Goal: Task Accomplishment & Management: Manage account settings

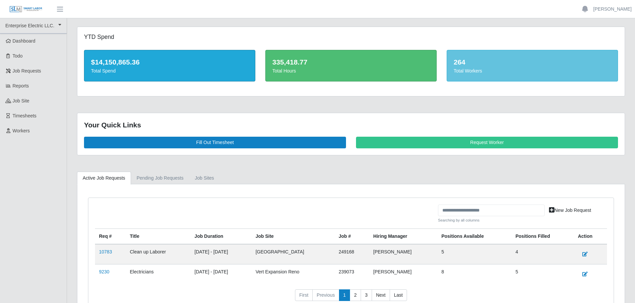
scroll to position [46, 0]
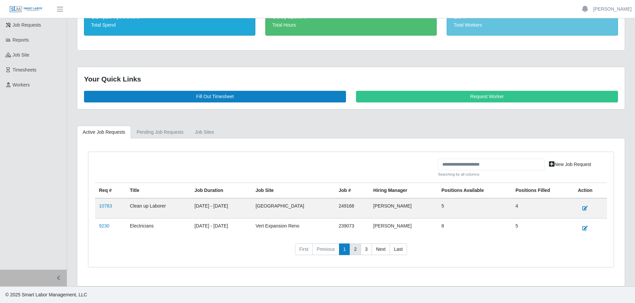
click at [356, 249] on link "2" at bounding box center [354, 250] width 11 height 12
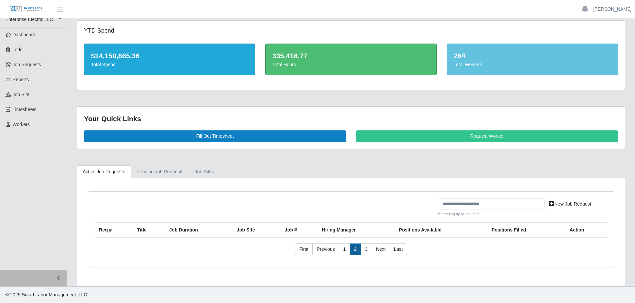
scroll to position [6, 0]
click at [347, 250] on link "1" at bounding box center [344, 250] width 11 height 12
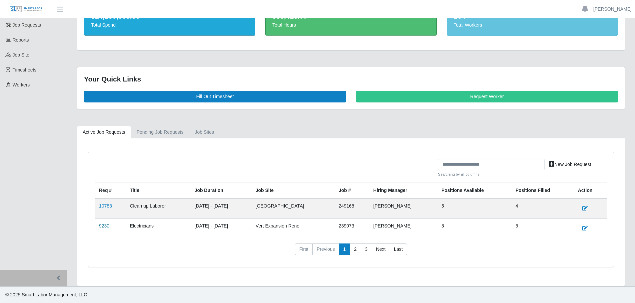
click at [108, 227] on link "9230" at bounding box center [104, 226] width 10 height 5
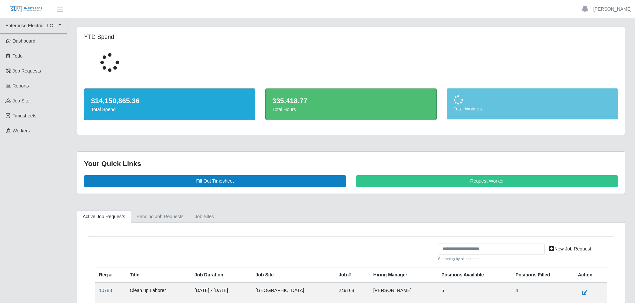
scroll to position [42, 0]
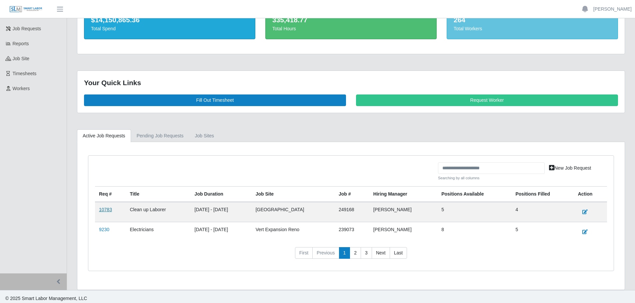
click at [107, 211] on link "10783" at bounding box center [105, 209] width 13 height 5
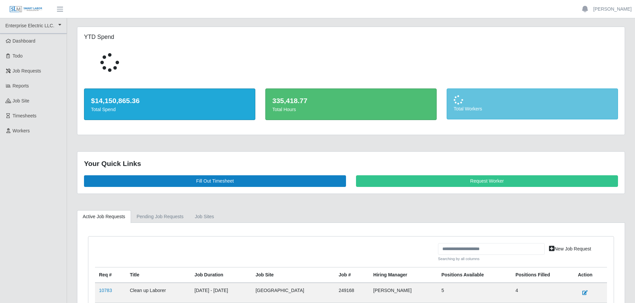
scroll to position [45, 0]
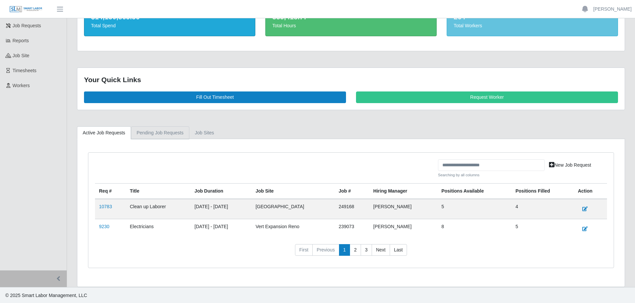
click at [161, 133] on link "Pending Job Requests" at bounding box center [160, 133] width 58 height 13
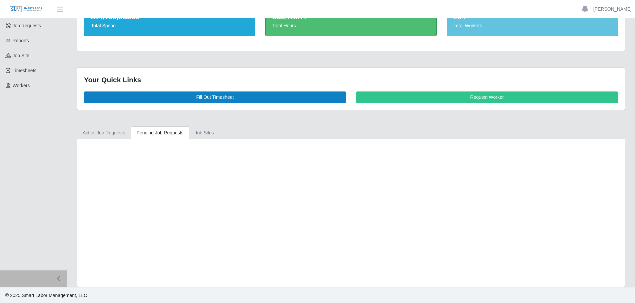
scroll to position [6, 0]
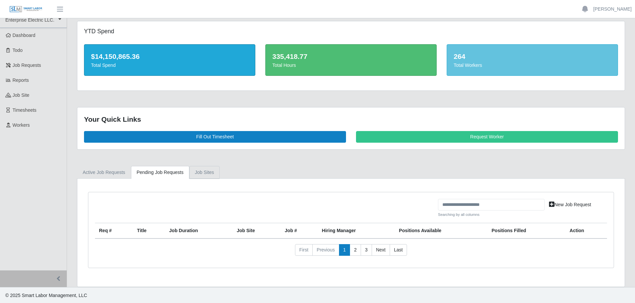
click at [199, 172] on link "job sites" at bounding box center [204, 172] width 31 height 13
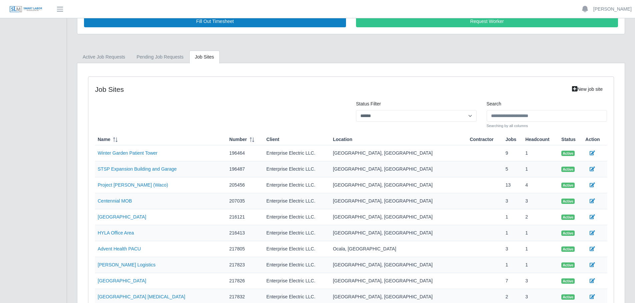
scroll to position [122, 0]
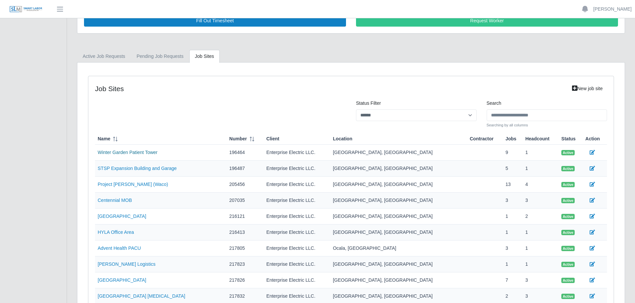
click at [126, 153] on link "Winter Garden Patient Tower" at bounding box center [128, 152] width 60 height 5
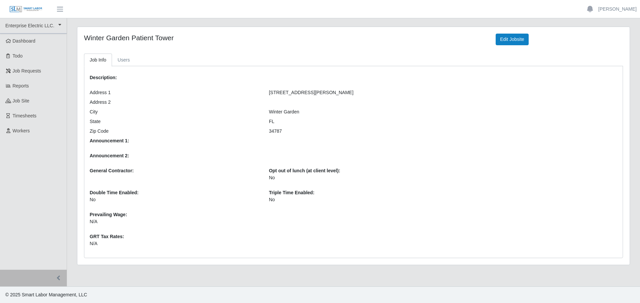
click at [23, 7] on img at bounding box center [25, 9] width 33 height 7
click at [22, 37] on link "Dashboard" at bounding box center [33, 41] width 67 height 15
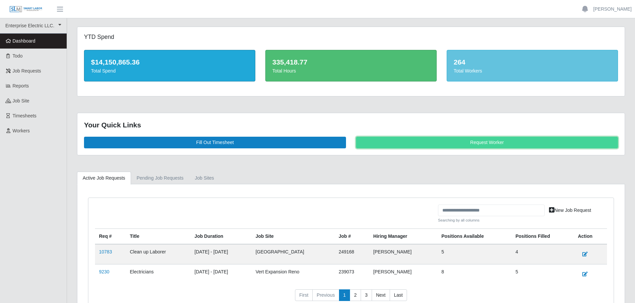
click at [450, 138] on link "Request Worker" at bounding box center [487, 143] width 262 height 12
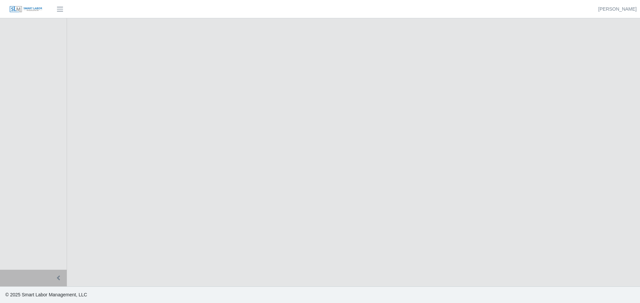
select select
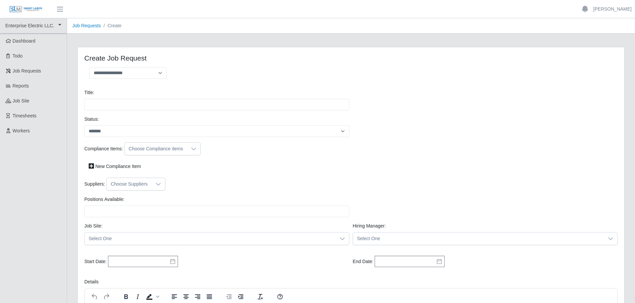
scroll to position [7, 0]
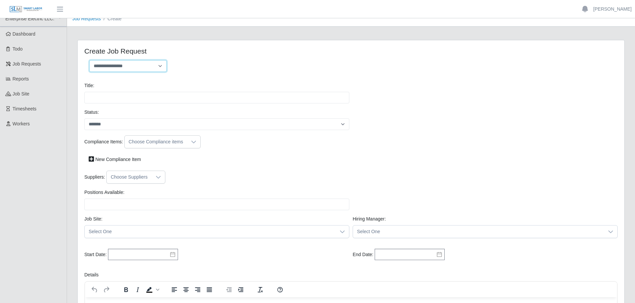
click at [148, 66] on select "**********" at bounding box center [127, 66] width 77 height 12
select select "**********"
click at [89, 60] on select "**********" at bounding box center [127, 66] width 77 height 12
type input "**********"
type input "*"
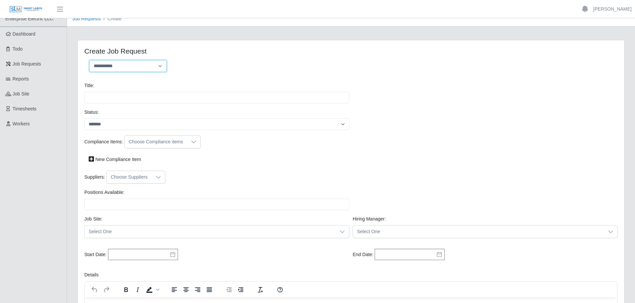
type input "*"
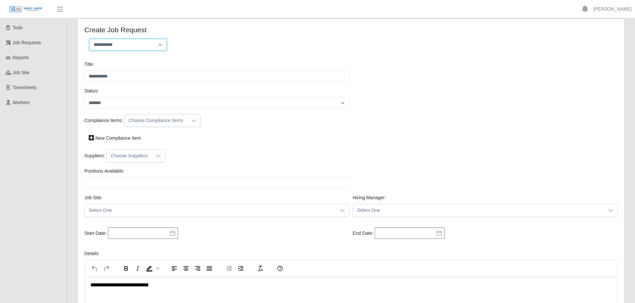
scroll to position [0, 0]
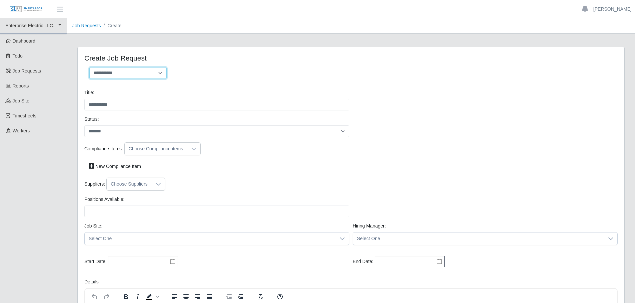
click at [124, 77] on select "**********" at bounding box center [127, 73] width 77 height 12
select select "**********"
click at [89, 67] on select "**********" at bounding box center [127, 73] width 77 height 12
type input "******"
click at [144, 76] on select "**********" at bounding box center [127, 73] width 77 height 12
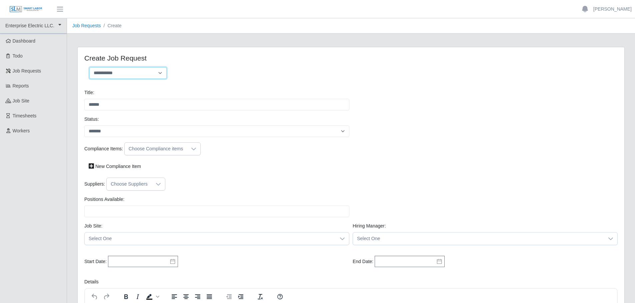
select select "**********"
click at [89, 67] on select "**********" at bounding box center [127, 73] width 77 height 12
type input "**********"
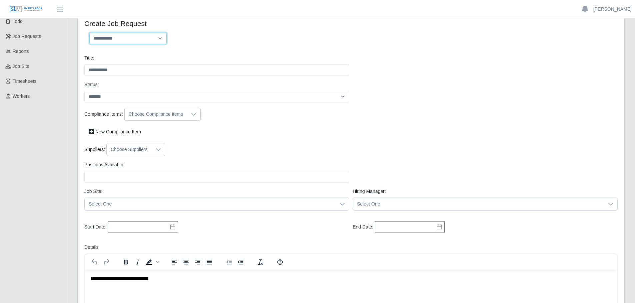
scroll to position [35, 0]
click at [191, 115] on icon at bounding box center [193, 114] width 5 height 5
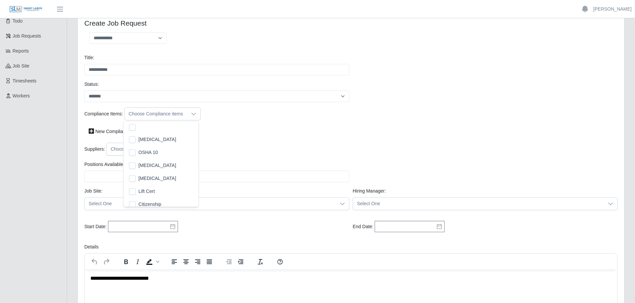
scroll to position [7, 4]
click at [159, 137] on span "Drug Screen" at bounding box center [157, 139] width 38 height 7
click at [165, 192] on li "Citizenship" at bounding box center [161, 189] width 72 height 12
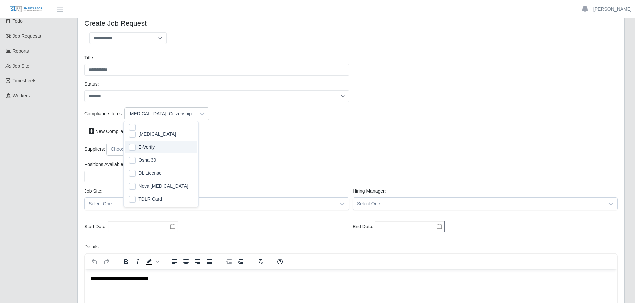
click at [147, 147] on span "E-Verify" at bounding box center [146, 147] width 16 height 7
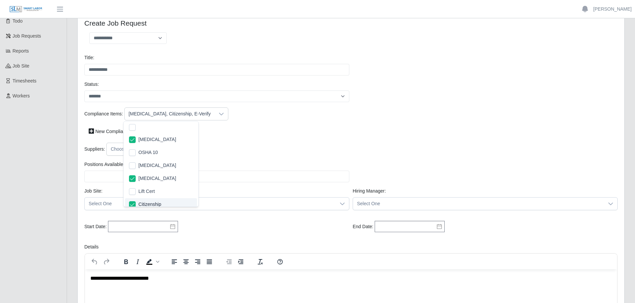
scroll to position [4, 0]
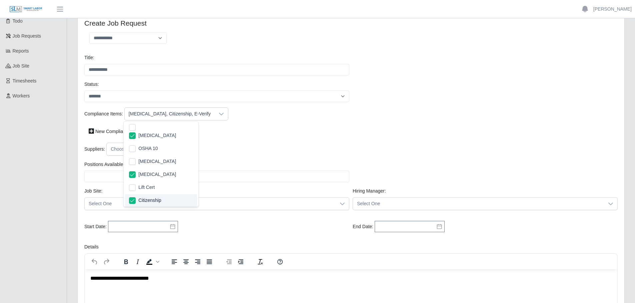
click at [155, 201] on span "Citizenship" at bounding box center [149, 200] width 23 height 7
click at [224, 140] on div "Compliance Items: Drug Screen, E-Verify New Compliance Item" at bounding box center [351, 125] width 536 height 35
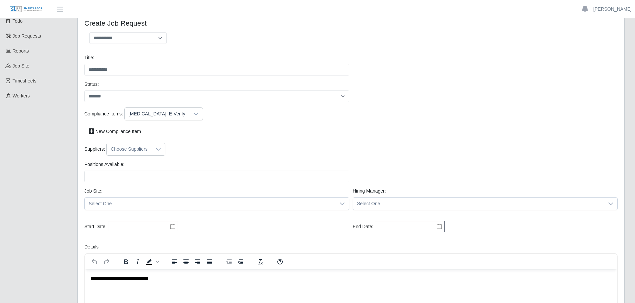
click at [152, 149] on div at bounding box center [158, 149] width 13 height 12
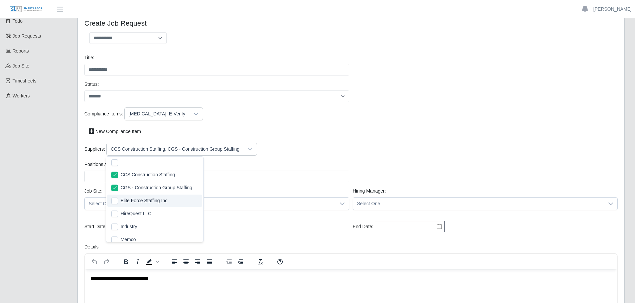
click at [118, 201] on li "Elite Force Staffing Inc." at bounding box center [154, 201] width 95 height 12
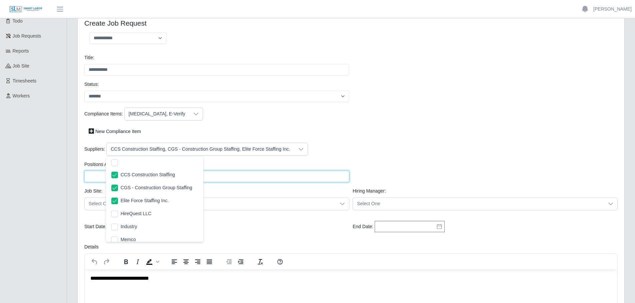
click at [294, 181] on input "Positions Available:" at bounding box center [216, 177] width 265 height 12
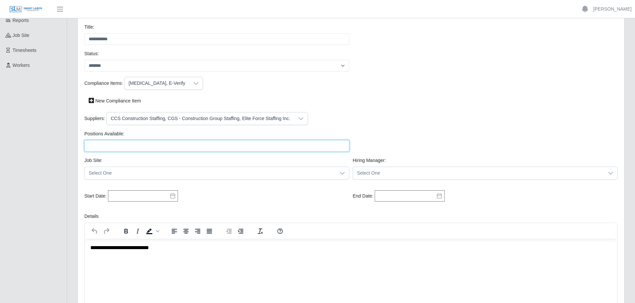
scroll to position [65, 0]
type input "**"
click at [136, 175] on span "Select One" at bounding box center [210, 174] width 251 height 12
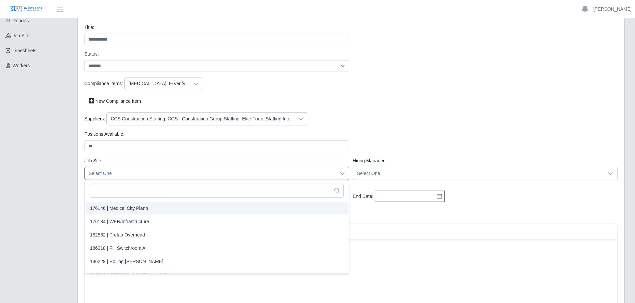
scroll to position [0, 0]
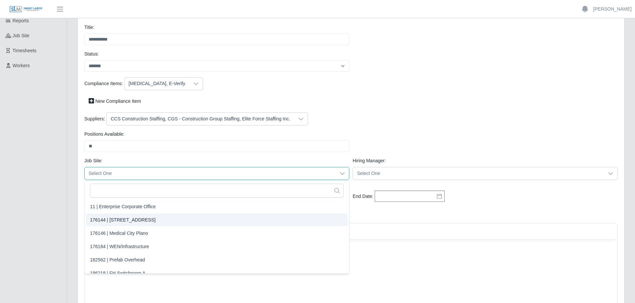
click at [123, 221] on span "176144 | 1200 Broadway" at bounding box center [123, 220] width 66 height 7
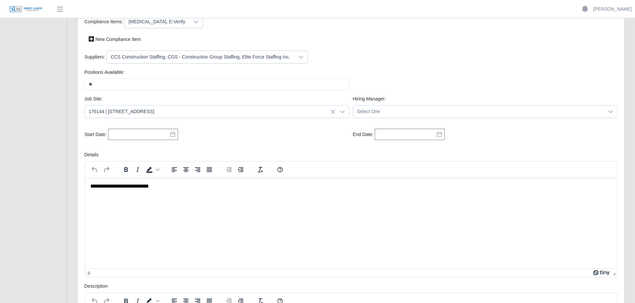
scroll to position [128, 0]
click at [383, 110] on span "Select One" at bounding box center [478, 111] width 251 height 12
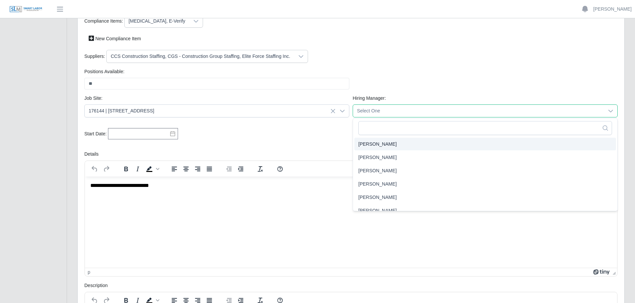
click at [373, 144] on li "Aaron" at bounding box center [485, 144] width 262 height 13
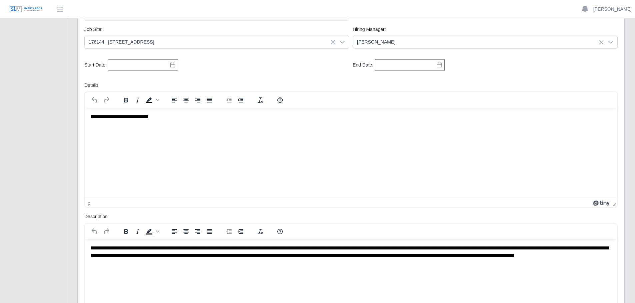
scroll to position [199, 0]
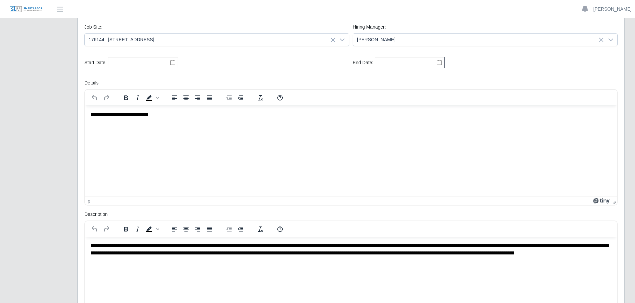
click at [208, 123] on html "**********" at bounding box center [351, 114] width 532 height 18
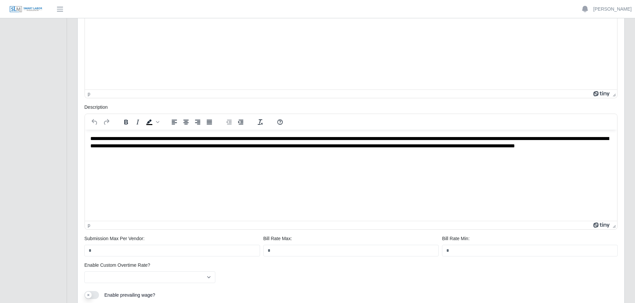
scroll to position [375, 0]
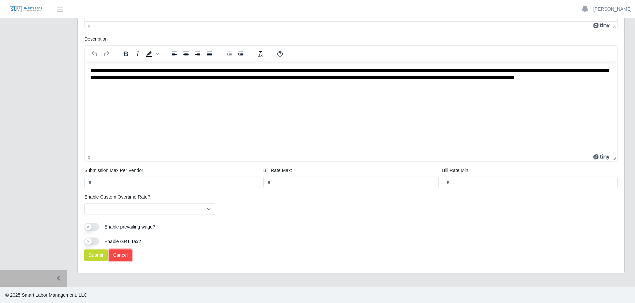
click at [121, 256] on link "Cancel" at bounding box center [120, 256] width 23 height 12
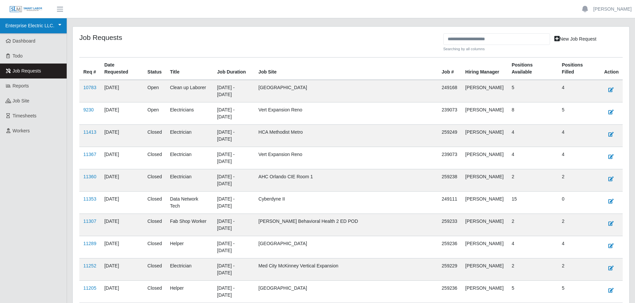
click at [17, 25] on link "Enterprise Electric LLC." at bounding box center [33, 25] width 67 height 15
click at [18, 43] on div "Enterprise Electric LLC." at bounding box center [33, 42] width 62 height 14
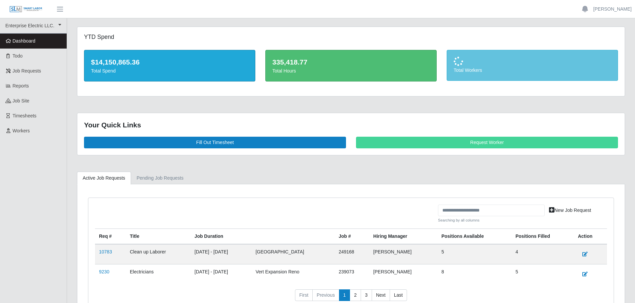
scroll to position [46, 0]
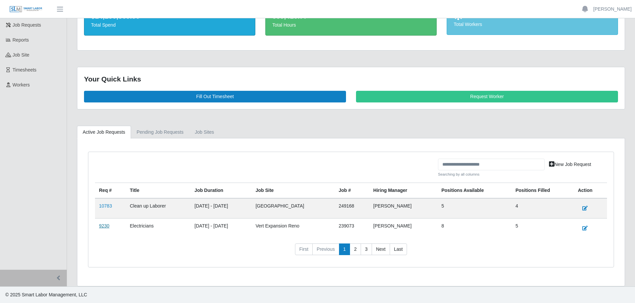
click at [105, 226] on link "9230" at bounding box center [104, 226] width 10 height 5
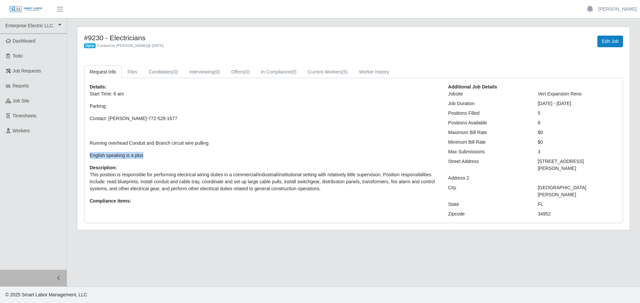
drag, startPoint x: 143, startPoint y: 153, endPoint x: 85, endPoint y: 153, distance: 57.3
click at [85, 153] on div "Details: Start Time: 6 am Parking: Contact: Bobby Campbell-772-528-1677 Running…" at bounding box center [264, 151] width 358 height 134
click at [253, 127] on p "Start Time: 6 am Parking: Contact: Bobby Campbell-772-528-1677 Running overhead…" at bounding box center [264, 125] width 348 height 69
click at [156, 74] on link "Candidates (0)" at bounding box center [163, 72] width 41 height 13
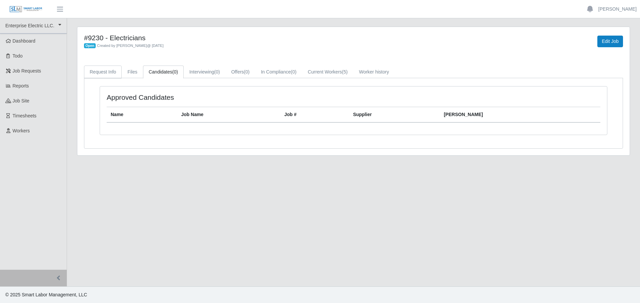
click at [106, 75] on link "Request Info" at bounding box center [103, 72] width 38 height 13
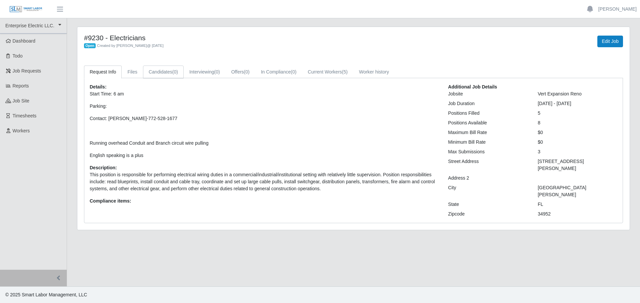
click at [169, 72] on link "Candidates (0)" at bounding box center [163, 72] width 41 height 13
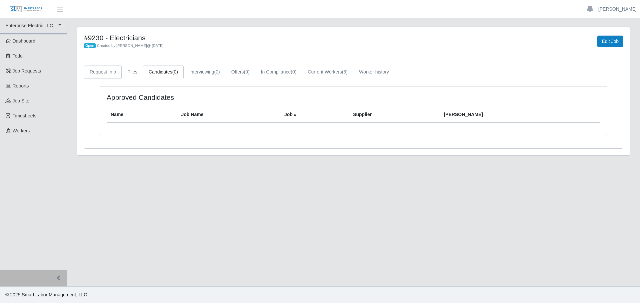
click at [106, 74] on link "Request Info" at bounding box center [103, 72] width 38 height 13
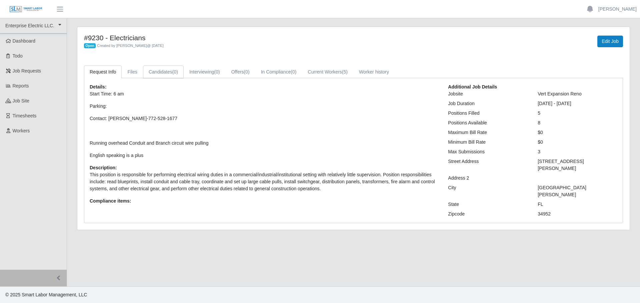
click at [164, 76] on link "Candidates (0)" at bounding box center [163, 72] width 41 height 13
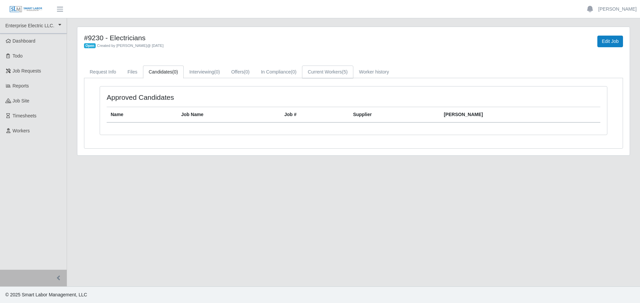
click at [314, 70] on link "Current Workers (5)" at bounding box center [327, 72] width 51 height 13
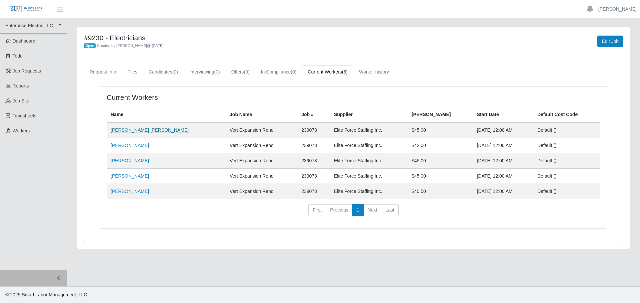
click at [139, 133] on link "David Vasquez Rios" at bounding box center [150, 130] width 78 height 5
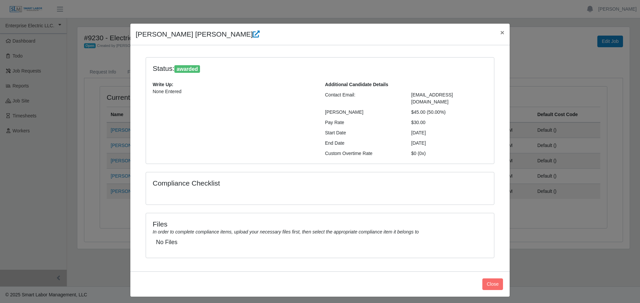
click at [129, 65] on div "David Vasquez Rios × Status: awarded Write Up: None Entered Additional Candidat…" at bounding box center [320, 151] width 640 height 303
click at [500, 36] on span "×" at bounding box center [502, 33] width 4 height 8
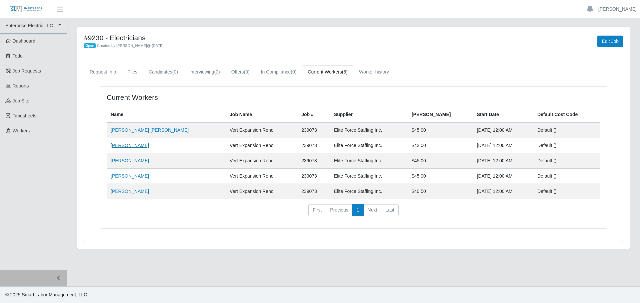
click at [118, 144] on link "Tyrone Martin" at bounding box center [130, 145] width 38 height 5
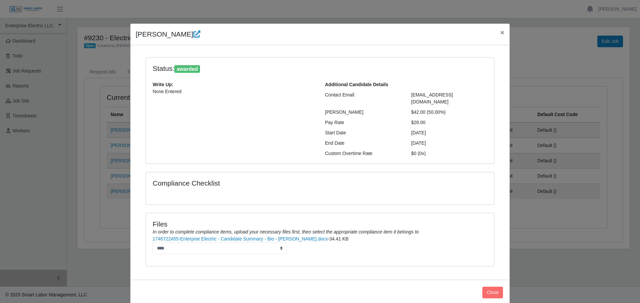
click at [501, 34] on span "×" at bounding box center [502, 33] width 4 height 8
click at [499, 36] on div "Edit Job" at bounding box center [513, 41] width 229 height 15
click at [498, 34] on div "Edit Job" at bounding box center [513, 41] width 229 height 15
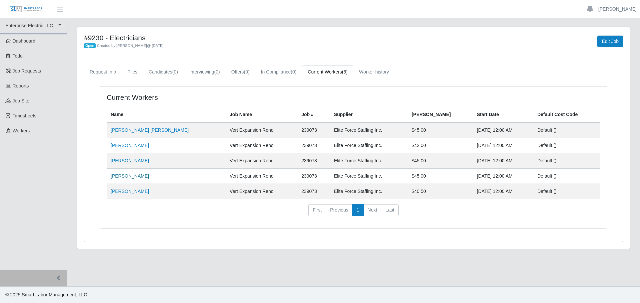
click at [117, 179] on link "Oscar Torres" at bounding box center [130, 176] width 38 height 5
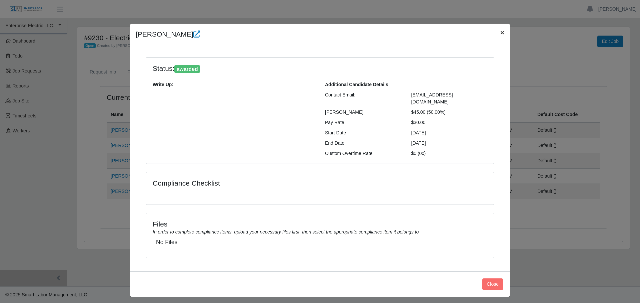
click at [502, 36] on span "×" at bounding box center [502, 33] width 4 height 8
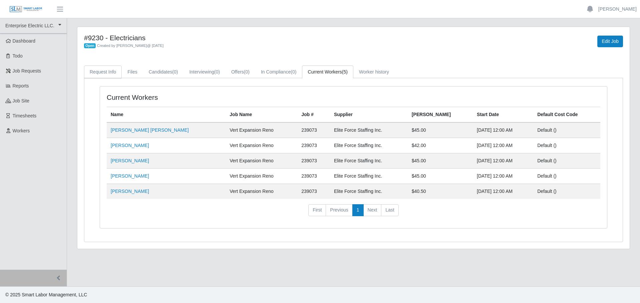
click at [98, 72] on link "Request Info" at bounding box center [103, 72] width 38 height 13
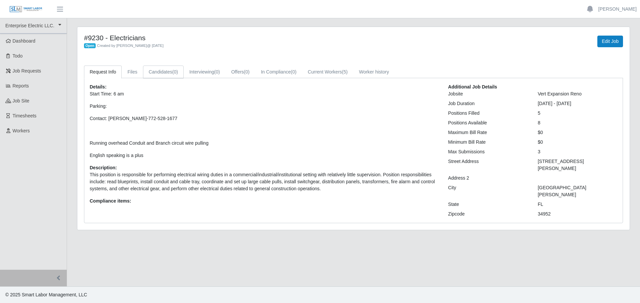
click at [155, 72] on link "Candidates (0)" at bounding box center [163, 72] width 41 height 13
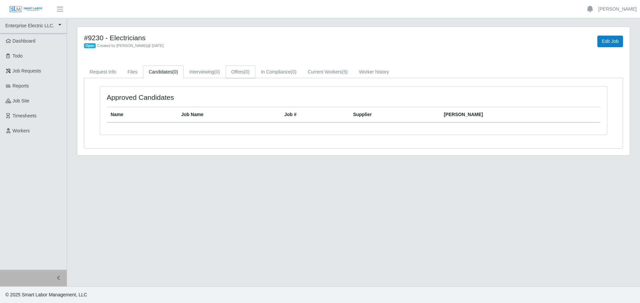
click at [243, 73] on link "Offers (0)" at bounding box center [241, 72] width 30 height 13
click at [287, 74] on link "In Compliance (0)" at bounding box center [278, 72] width 47 height 13
click at [333, 72] on link "Current Workers (5)" at bounding box center [327, 72] width 51 height 13
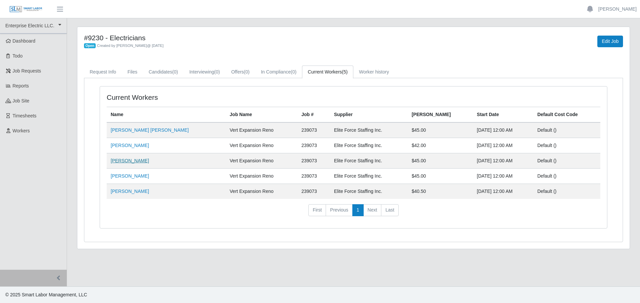
click at [122, 163] on link "Adrian Minondo" at bounding box center [130, 160] width 38 height 5
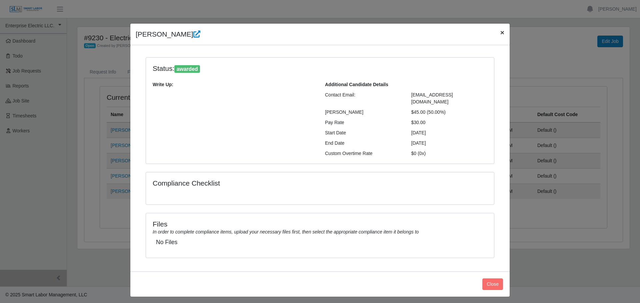
click at [502, 36] on span "×" at bounding box center [502, 33] width 4 height 8
click at [527, 38] on div "Edit Job" at bounding box center [513, 41] width 229 height 15
click at [502, 33] on div "#9230 - Electricians Open Created by Bobby Campbell @ 05/07/2025 Edit Job Reque…" at bounding box center [353, 138] width 552 height 222
click at [500, 33] on div "#9230 - Electricians Open Created by Bobby Campbell @ 05/07/2025 Edit Job Reque…" at bounding box center [353, 138] width 552 height 222
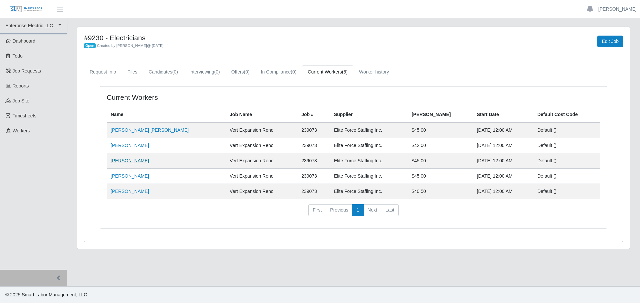
click at [133, 161] on link "Adrian Minondo" at bounding box center [130, 160] width 38 height 5
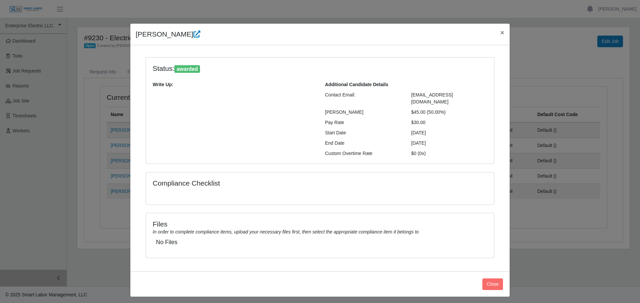
click at [404, 119] on div "Pay Rate $30.00" at bounding box center [406, 122] width 172 height 7
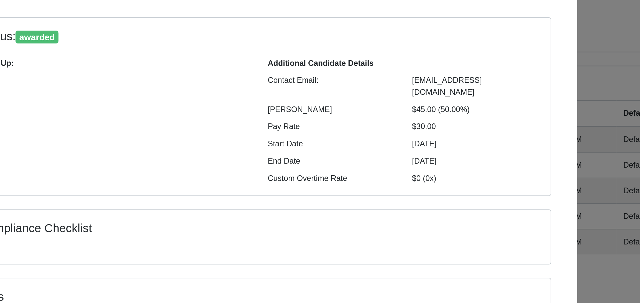
drag, startPoint x: 425, startPoint y: 106, endPoint x: 406, endPoint y: 107, distance: 19.4
click at [406, 109] on div "$45.00 (50.00%)" at bounding box center [449, 112] width 86 height 7
drag, startPoint x: 438, startPoint y: 107, endPoint x: 427, endPoint y: 106, distance: 10.3
click at [427, 109] on div "$45.00 (50.00%)" at bounding box center [449, 112] width 86 height 7
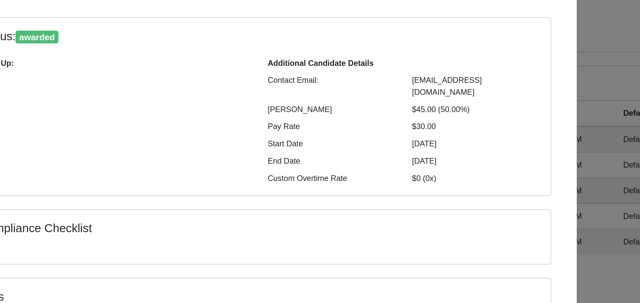
click at [423, 109] on div "$45.00 (50.00%)" at bounding box center [449, 112] width 86 height 7
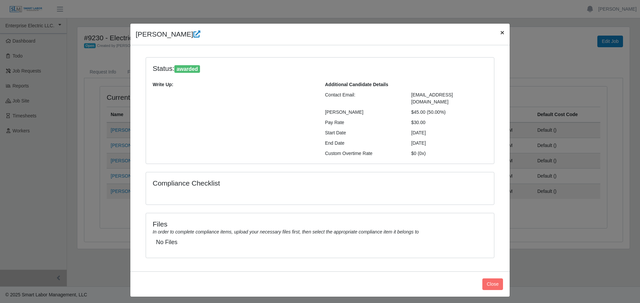
click at [506, 35] on button "×" at bounding box center [502, 33] width 15 height 18
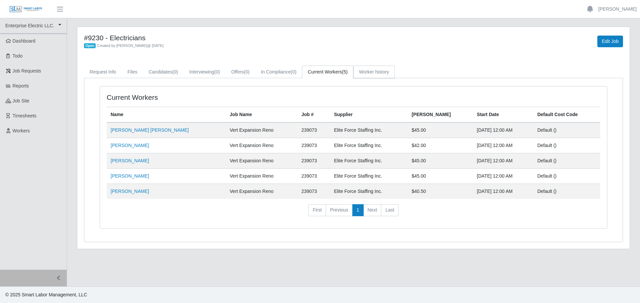
click at [386, 68] on link "Worker history" at bounding box center [373, 72] width 41 height 13
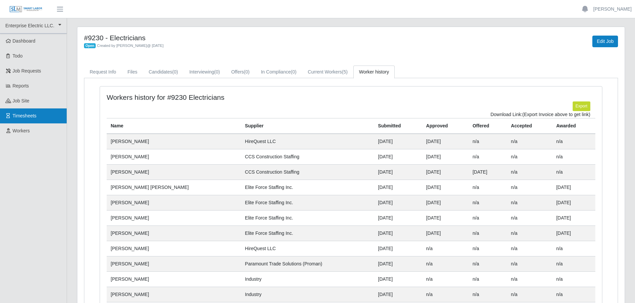
click at [40, 116] on link "Timesheets" at bounding box center [33, 116] width 67 height 15
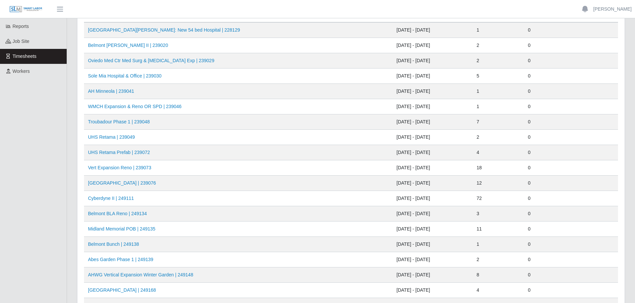
scroll to position [60, 0]
click at [122, 168] on link "Vert Expansion Reno | 239073" at bounding box center [119, 167] width 63 height 5
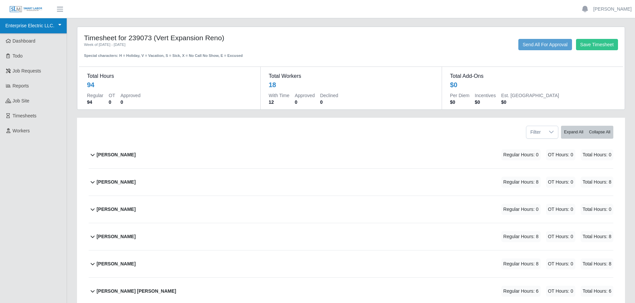
click at [18, 27] on link "Enterprise Electric LLC." at bounding box center [33, 25] width 67 height 15
